Goal: Use online tool/utility: Utilize a website feature to perform a specific function

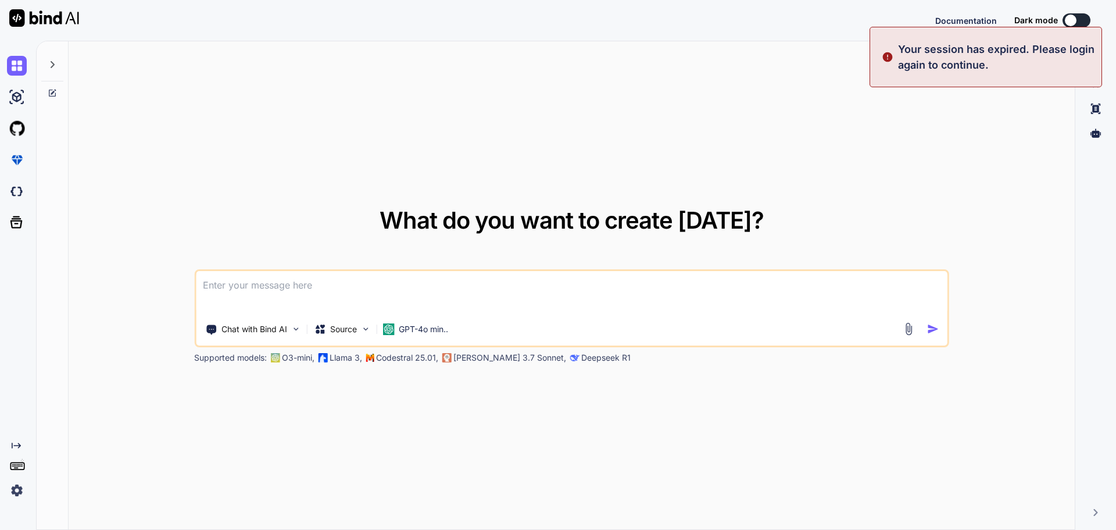
type textarea "x"
click at [1056, 19] on button "Sign in" at bounding box center [1066, 20] width 63 height 23
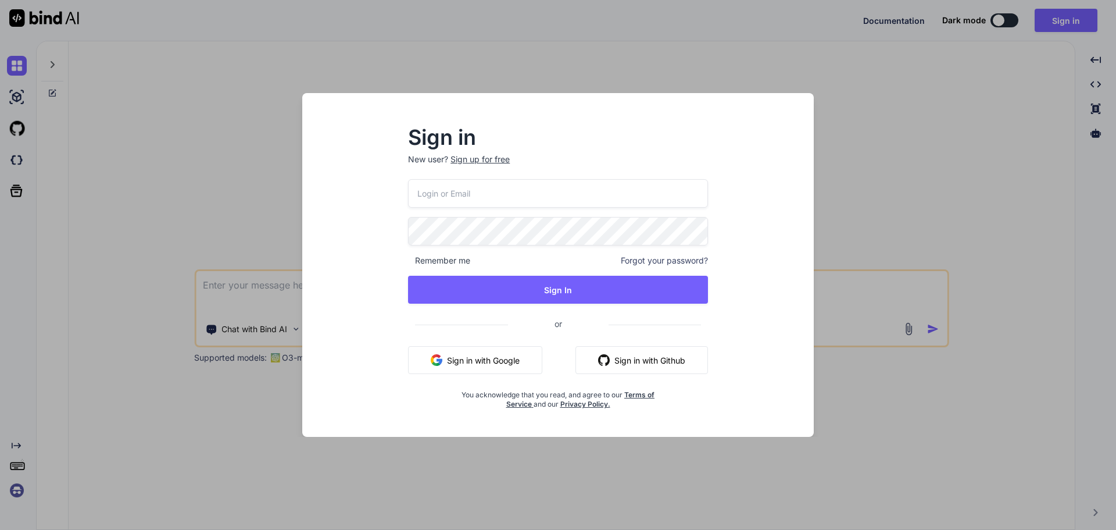
click at [464, 365] on button "Sign in with Google" at bounding box center [475, 360] width 134 height 28
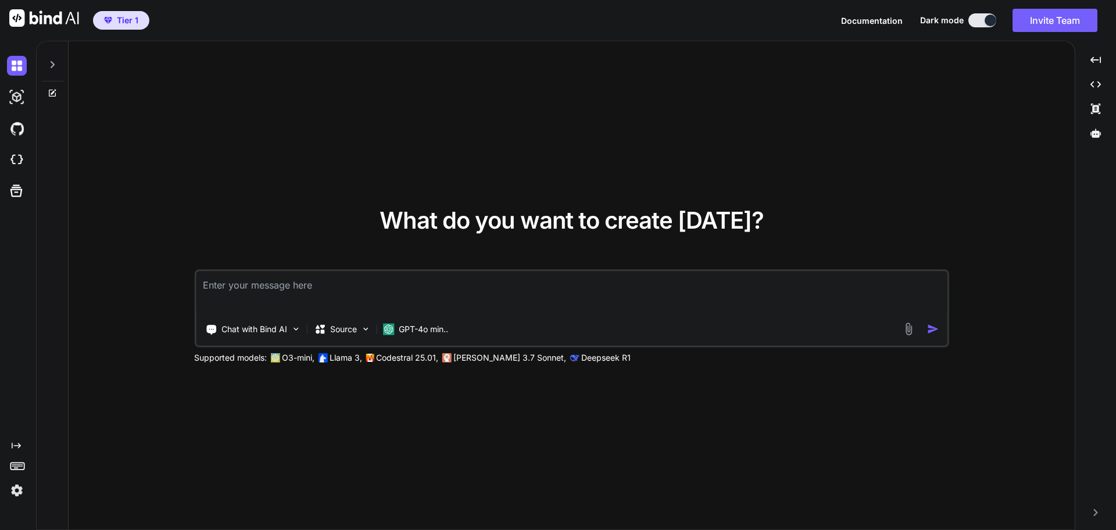
click at [52, 59] on div at bounding box center [52, 61] width 22 height 40
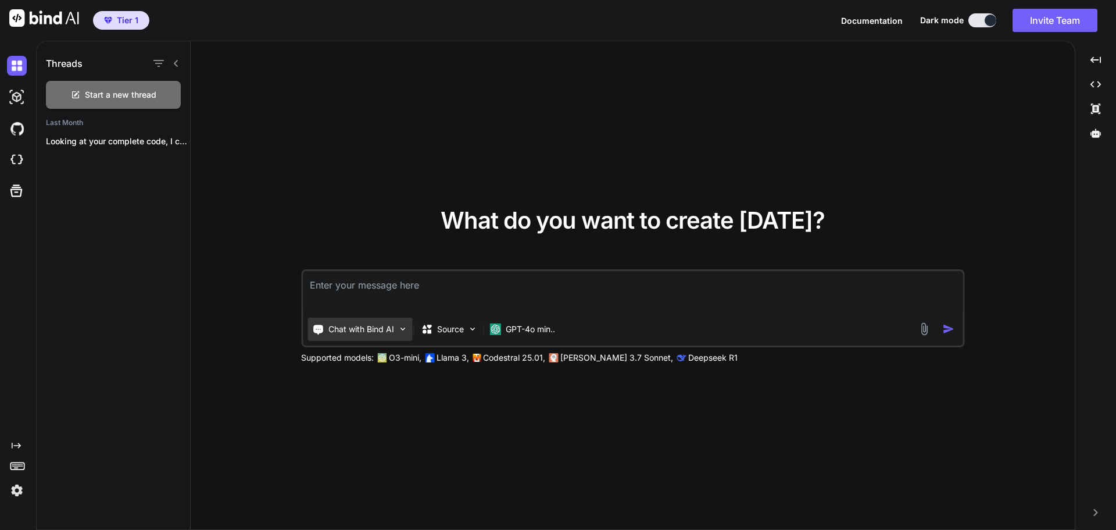
click at [392, 331] on p "Chat with Bind AI" at bounding box center [361, 329] width 66 height 12
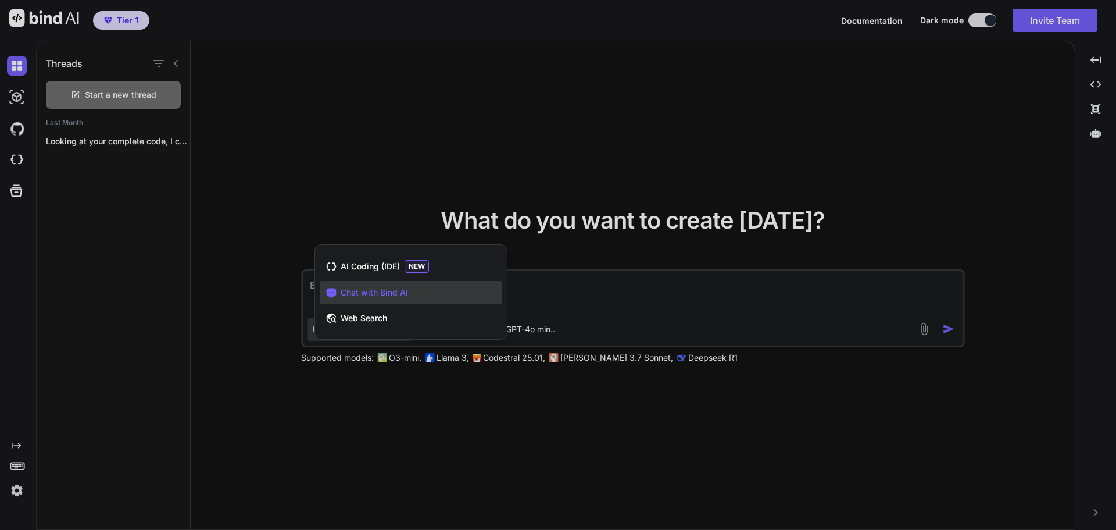
click at [368, 294] on span "Chat with Bind AI" at bounding box center [374, 293] width 67 height 12
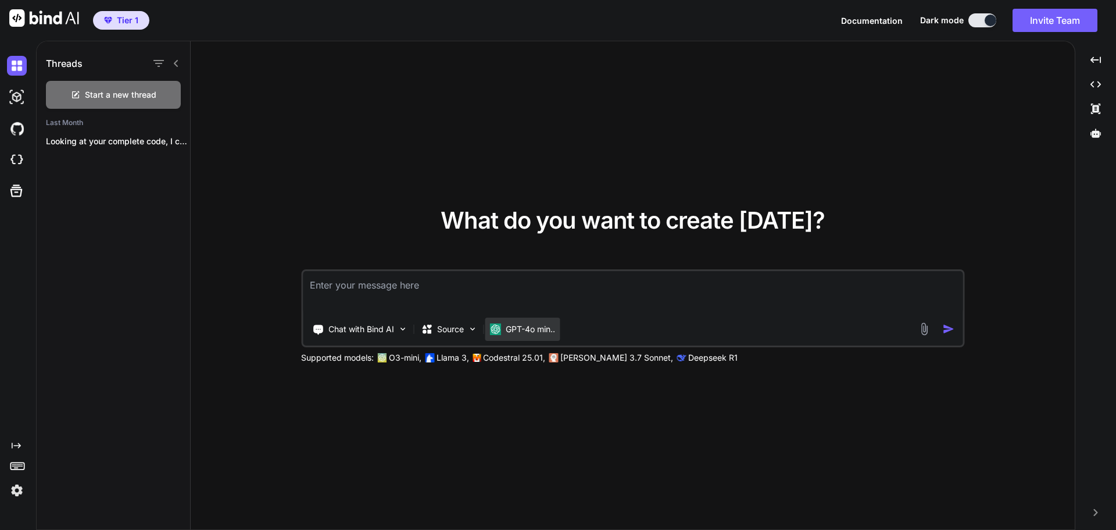
click at [530, 334] on p "GPT-4o min.." at bounding box center [530, 329] width 49 height 12
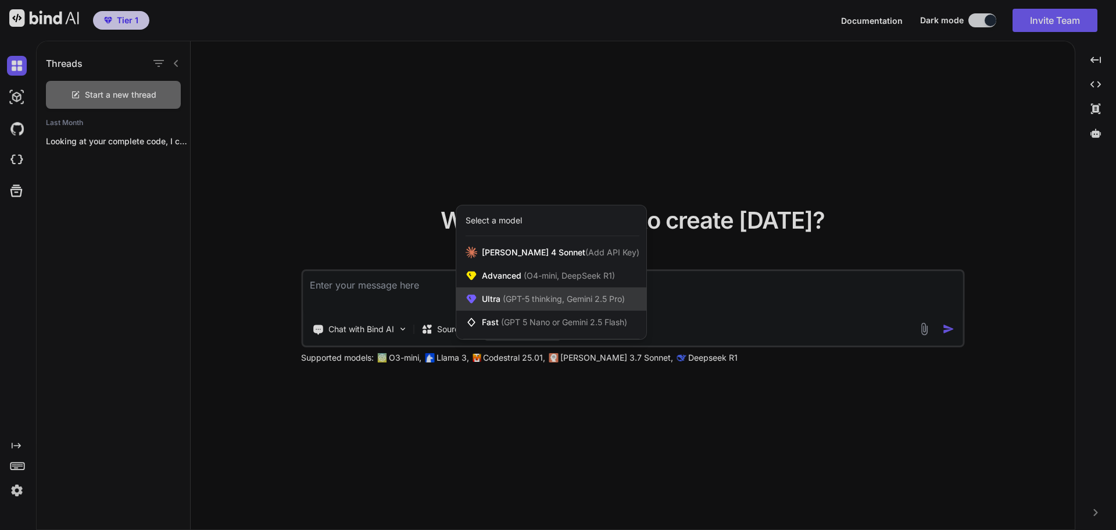
click at [530, 289] on div "Ultra (GPT-5 thinking, Gemini 2.5 Pro)" at bounding box center [551, 298] width 190 height 23
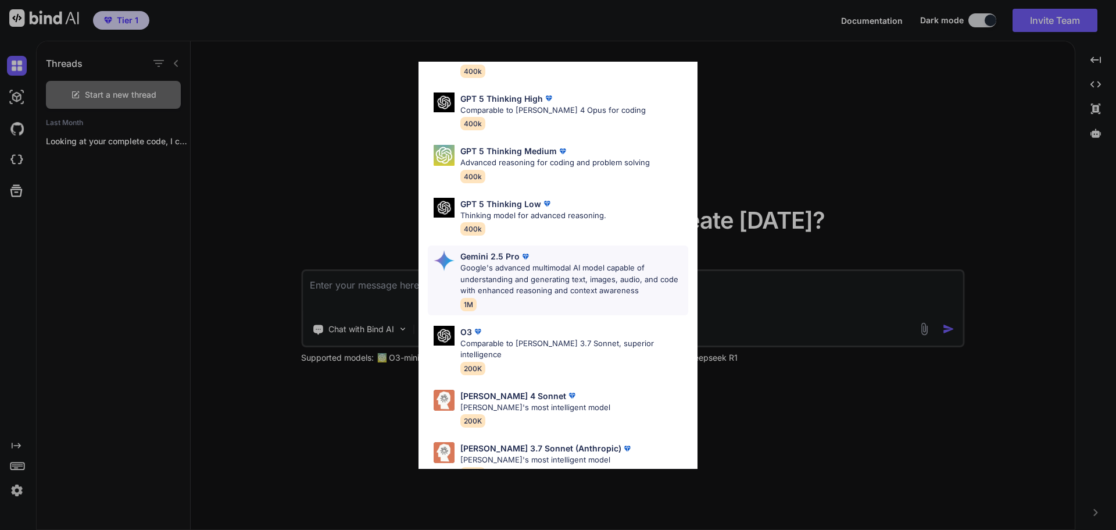
scroll to position [94, 0]
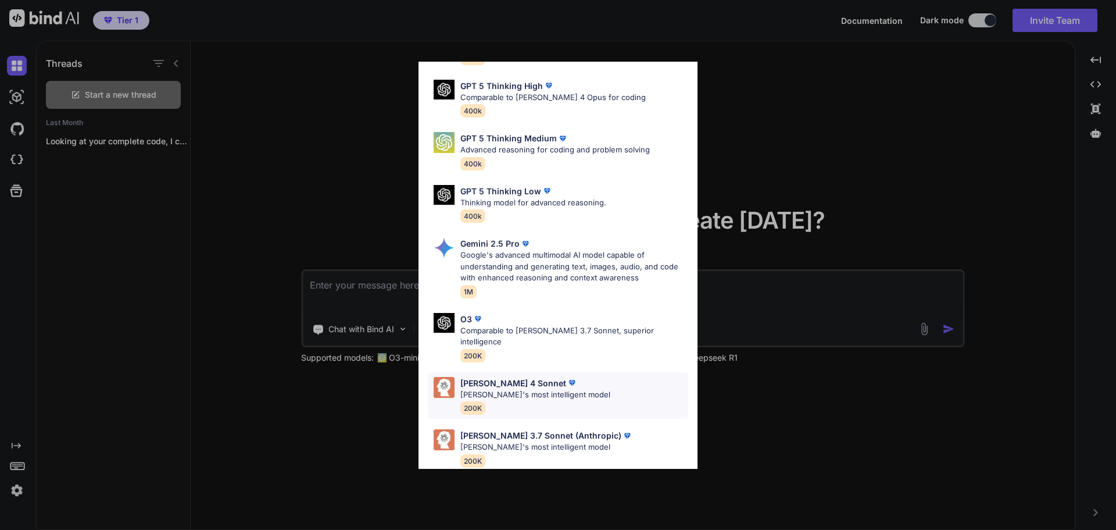
click at [503, 377] on p "[PERSON_NAME] 4 Sonnet" at bounding box center [513, 383] width 106 height 12
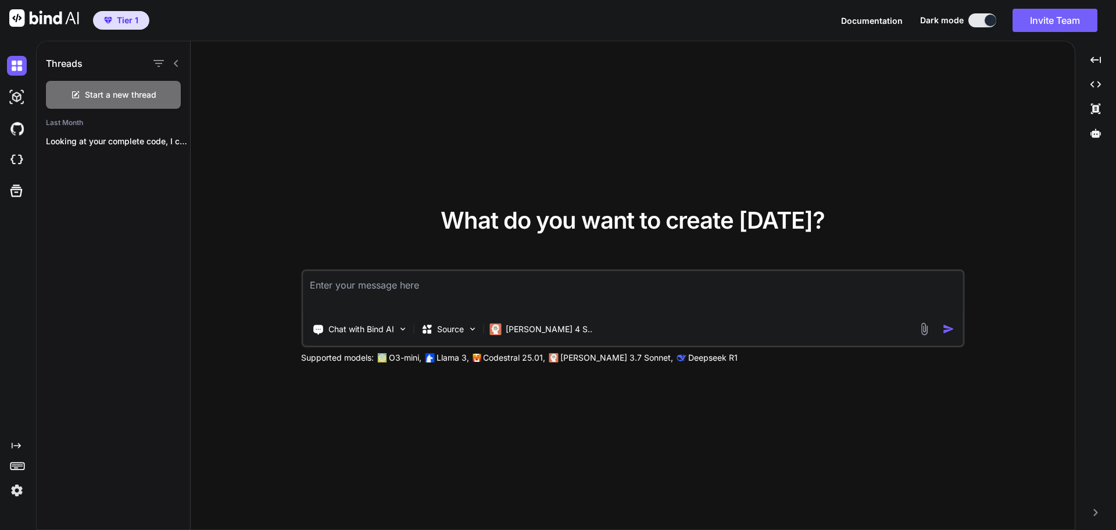
click at [375, 283] on textarea at bounding box center [633, 292] width 660 height 43
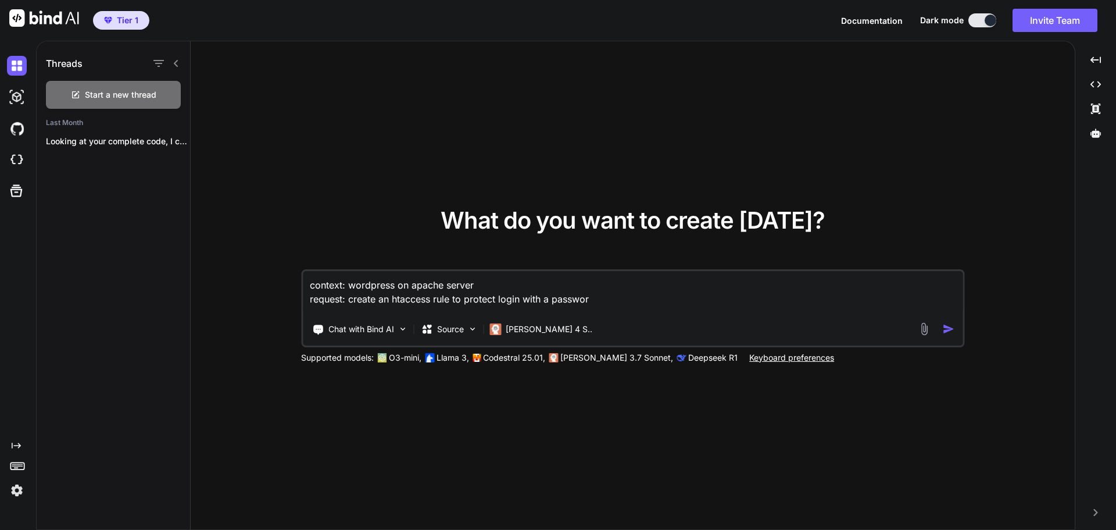
type textarea "context: wordpress on apache server request: create an htaccess rule to protect…"
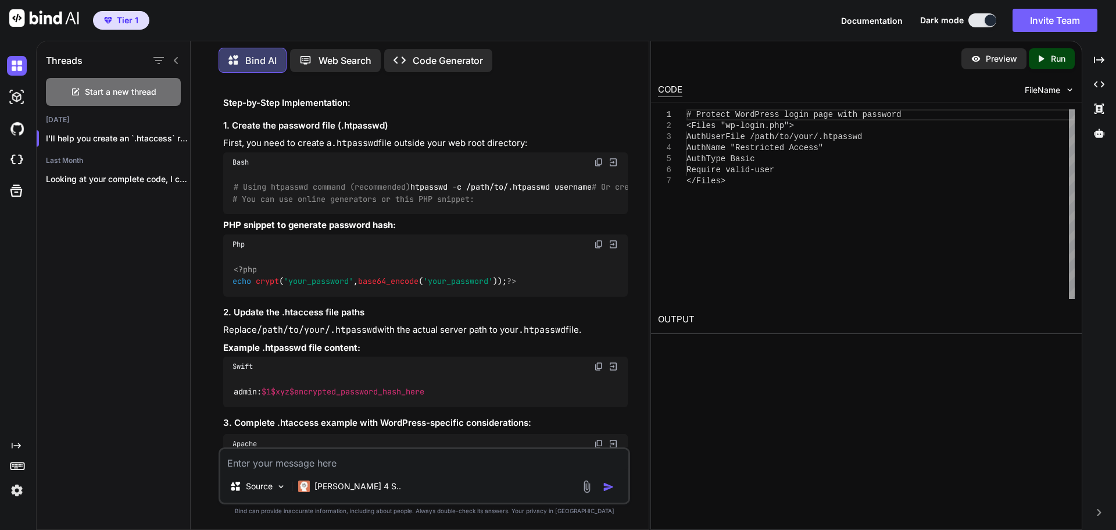
scroll to position [449, 0]
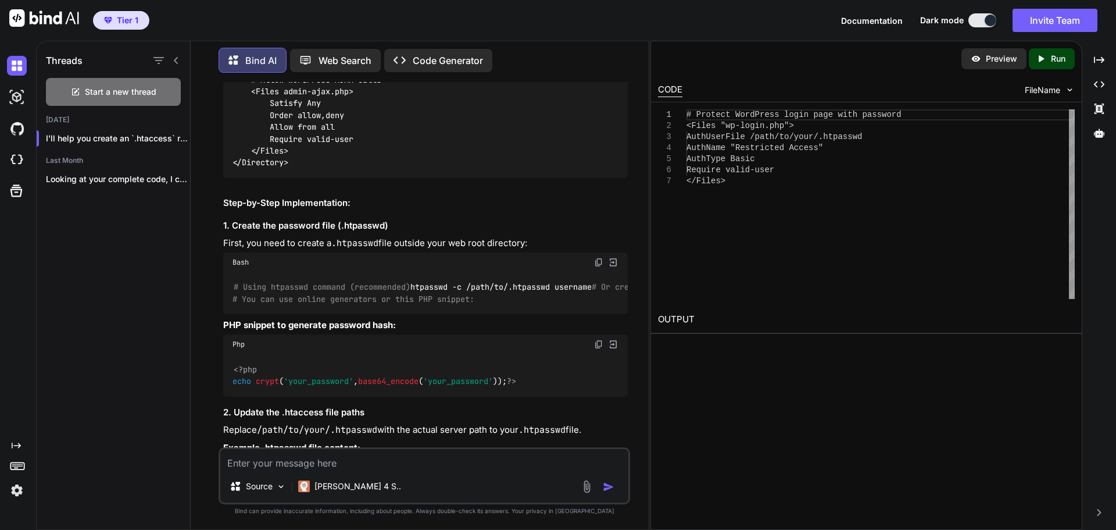
click at [312, 276] on div "# Using htpasswd command (recommended) htpasswd -c /path/to/.htpasswd username …" at bounding box center [425, 293] width 405 height 42
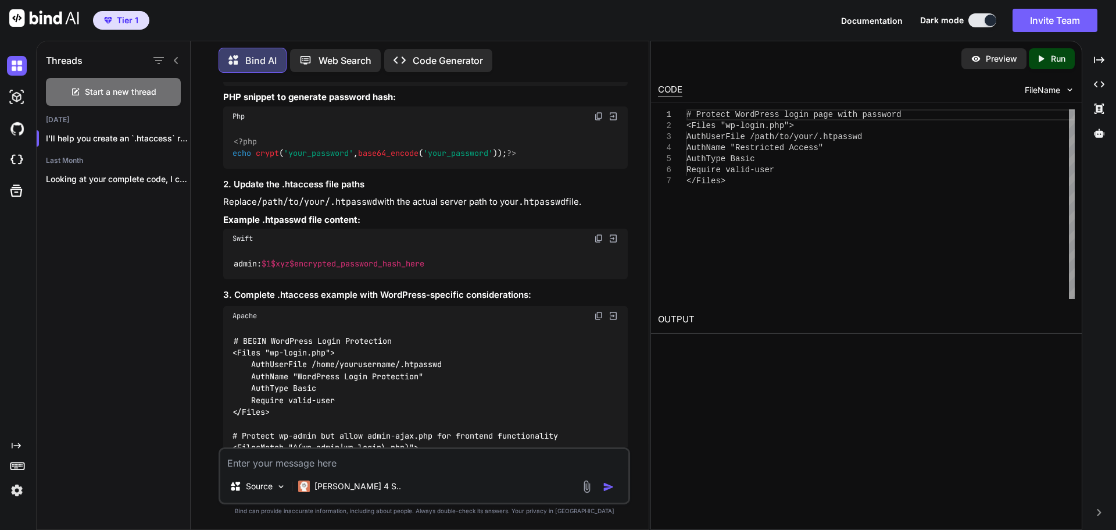
scroll to position [681, 0]
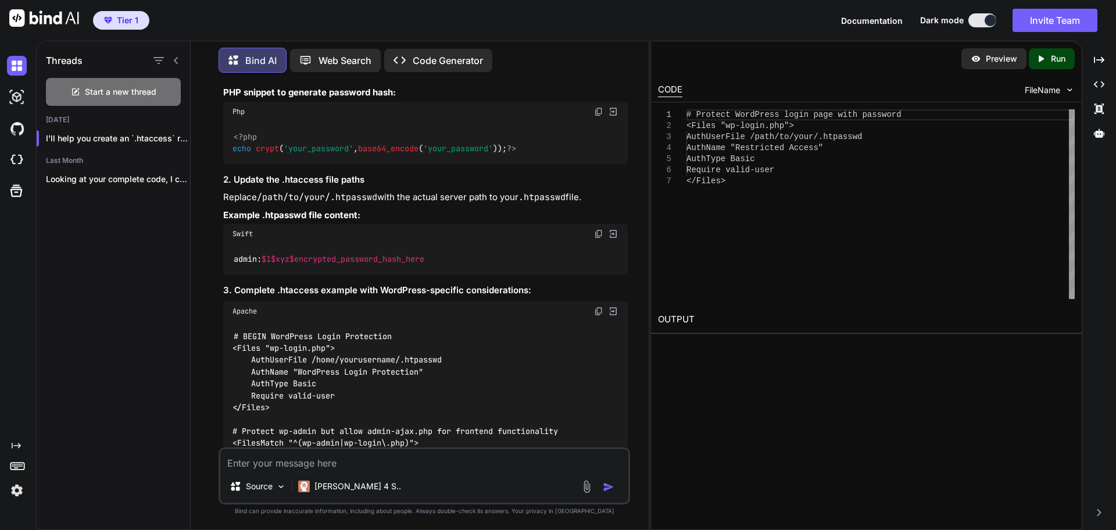
click at [291, 203] on code "/path/to/your/.htpasswd" at bounding box center [317, 197] width 120 height 12
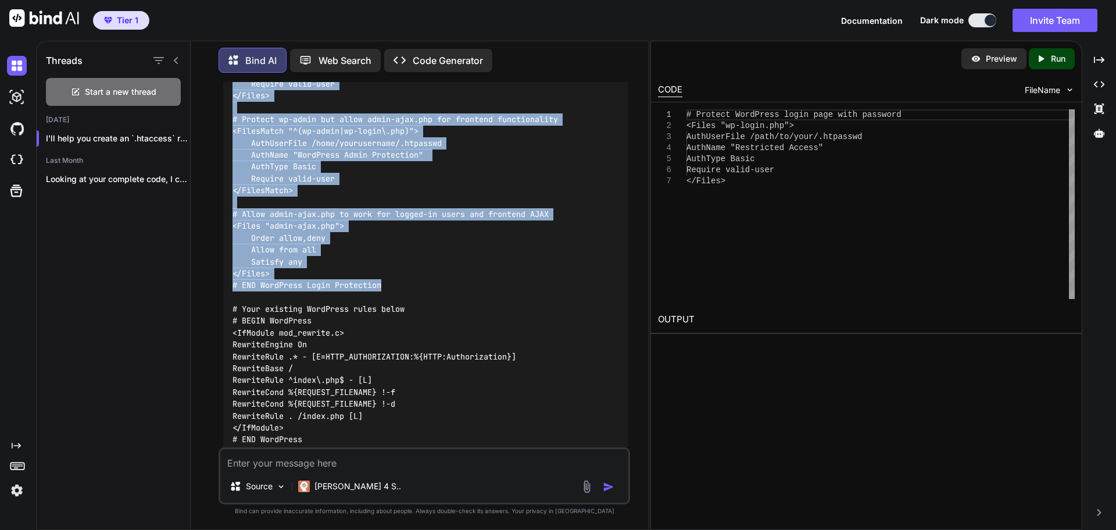
scroll to position [1030, 0]
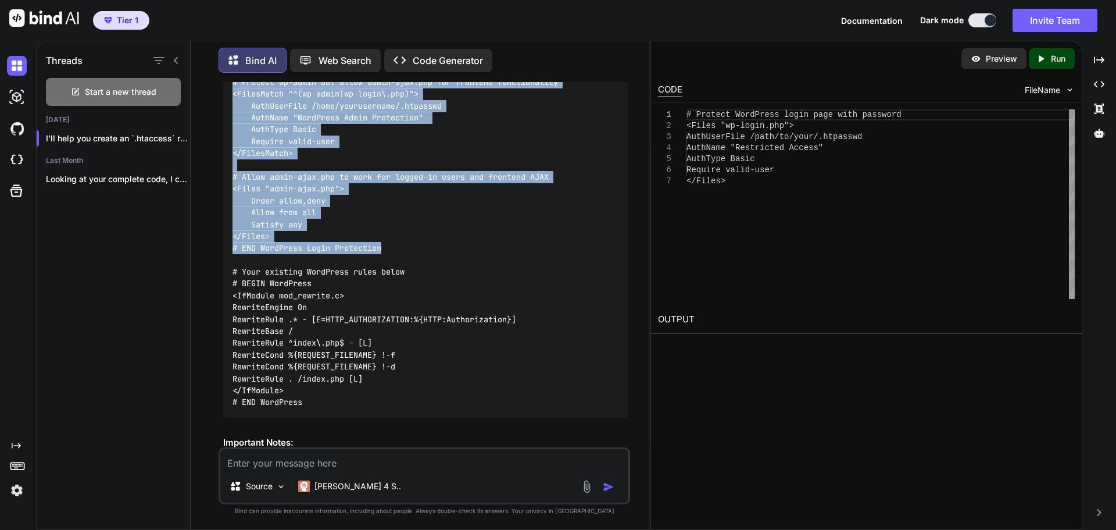
drag, startPoint x: 234, startPoint y: 207, endPoint x: 402, endPoint y: 292, distance: 188.5
click at [402, 292] on div "# BEGIN WordPress Login Protection <Files "wp-login.php"> AuthUserFile /home/yo…" at bounding box center [425, 194] width 405 height 445
copy code "# BEGIN WordPress Login Protection <Files "wp-login.php"> AuthUserFile /home/yo…"
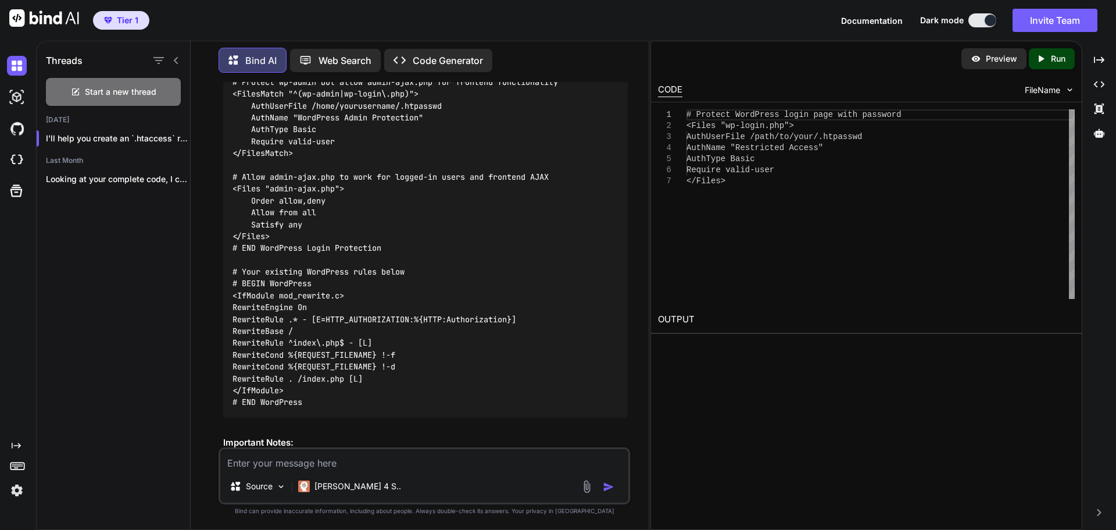
click at [341, 462] on textarea at bounding box center [424, 459] width 408 height 21
type textarea "perfect, can you block also xmlrpc?"
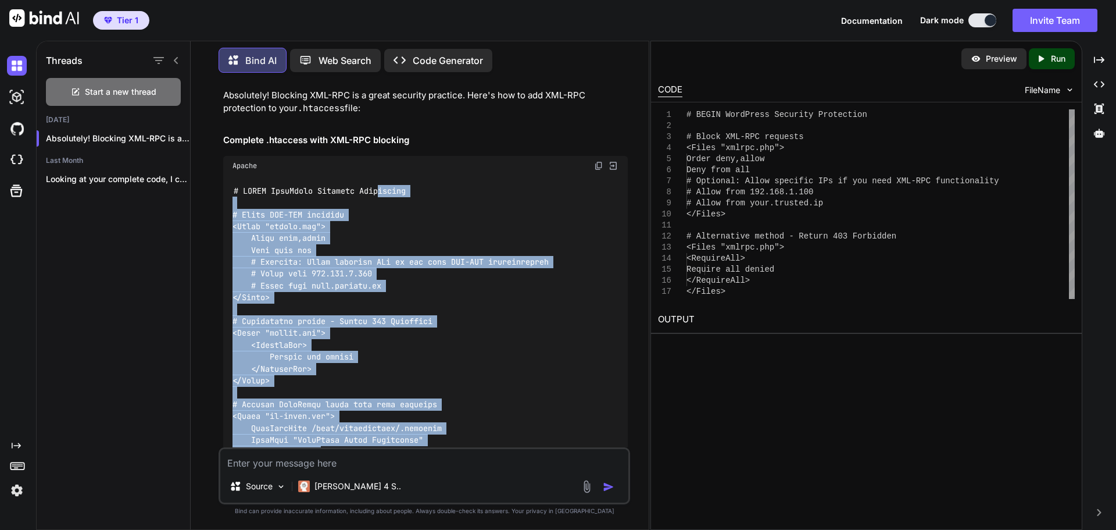
scroll to position [1618, 0]
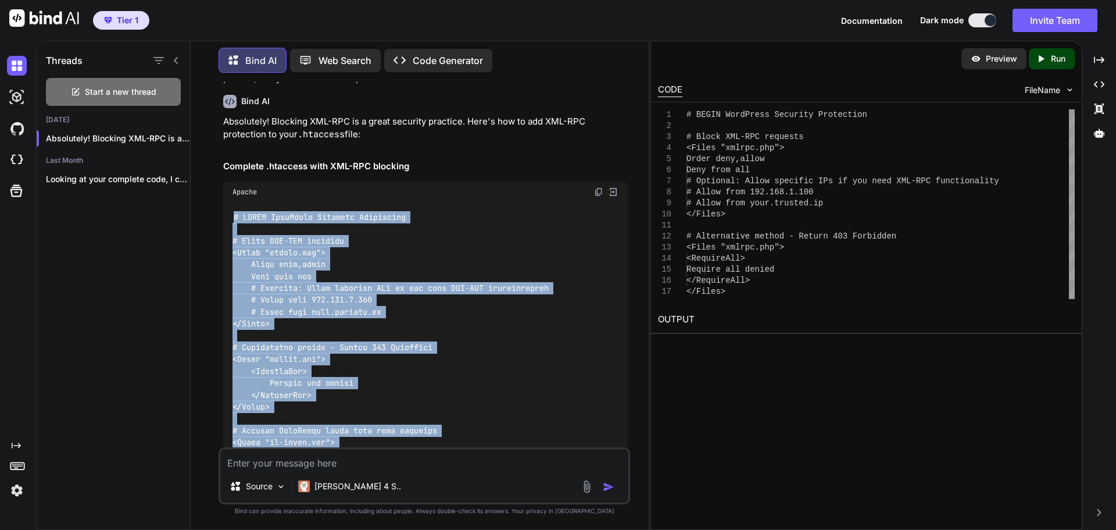
drag, startPoint x: 420, startPoint y: 255, endPoint x: 224, endPoint y: 257, distance: 196.5
copy code "# BEGIN WordPress Security Protection # Block XML-RPC requests <Files "xmlrpc.p…"
